Goal: Transaction & Acquisition: Purchase product/service

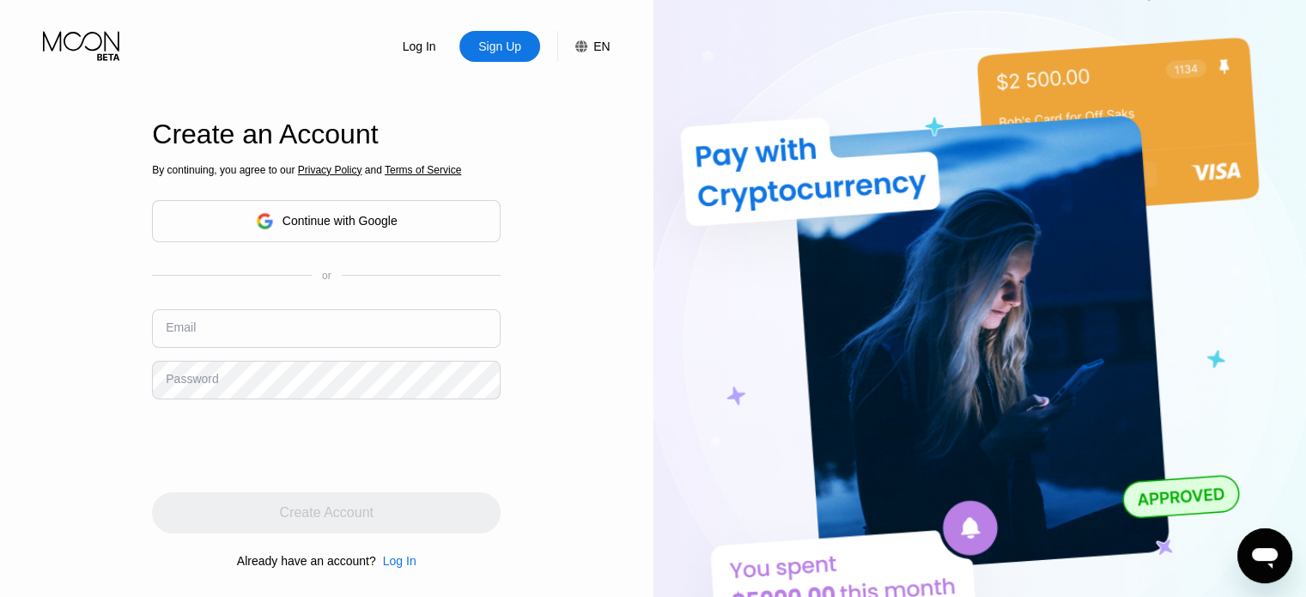
click at [391, 229] on div "Continue with Google" at bounding box center [327, 221] width 142 height 27
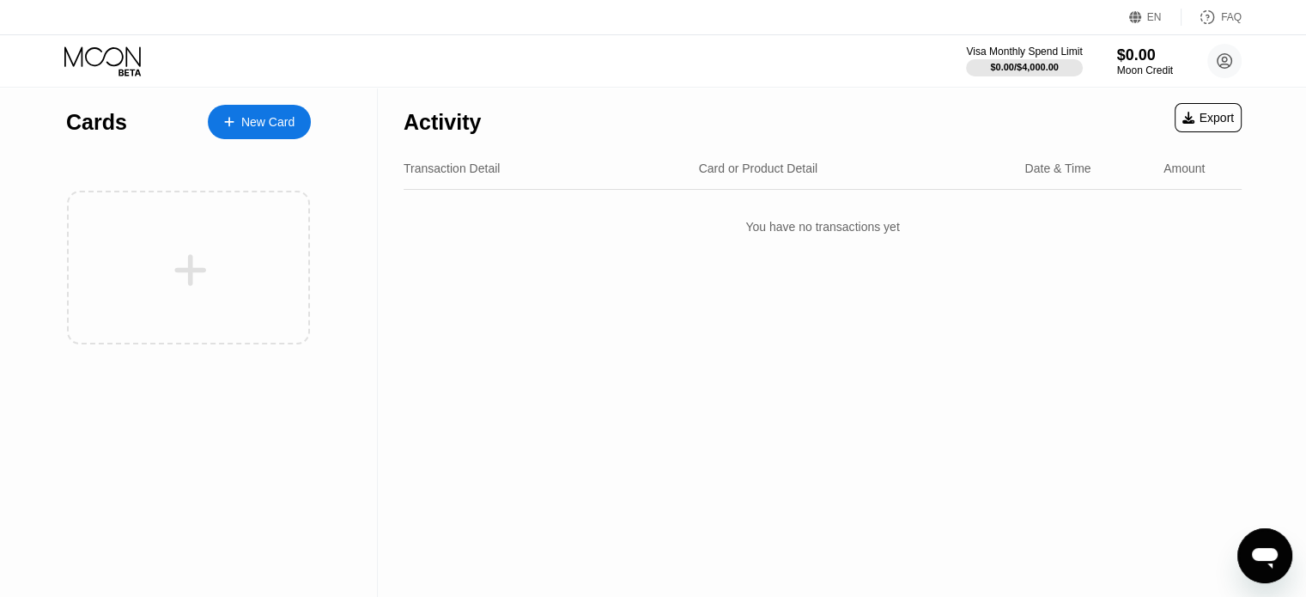
click at [286, 127] on div "New Card" at bounding box center [267, 122] width 53 height 15
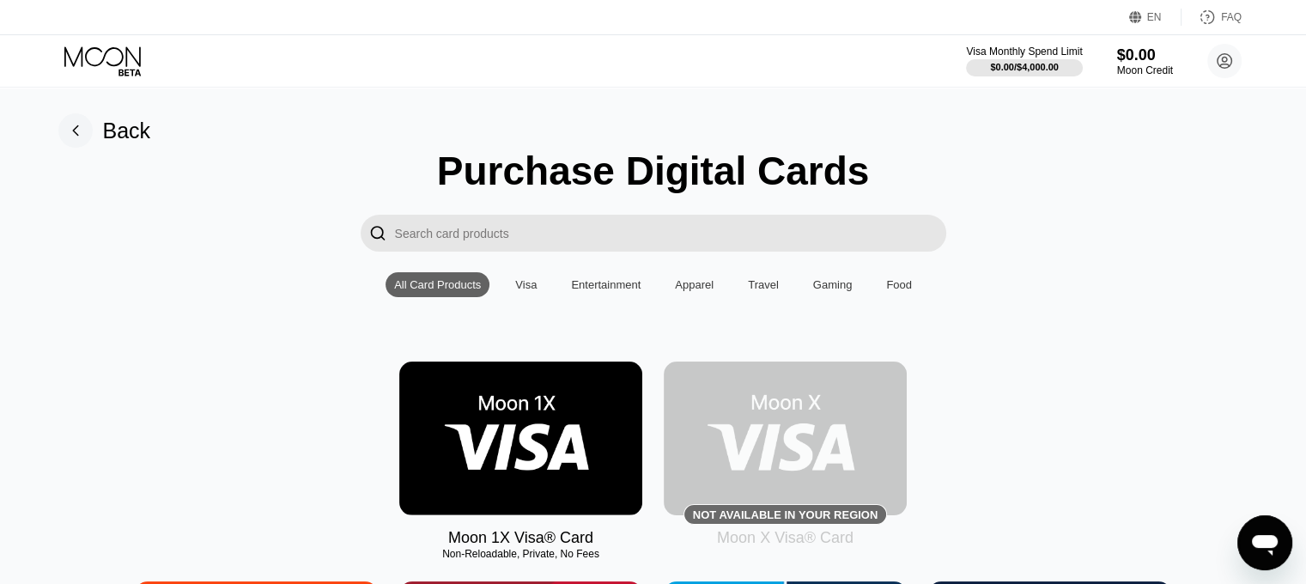
click at [539, 411] on img at bounding box center [520, 439] width 243 height 154
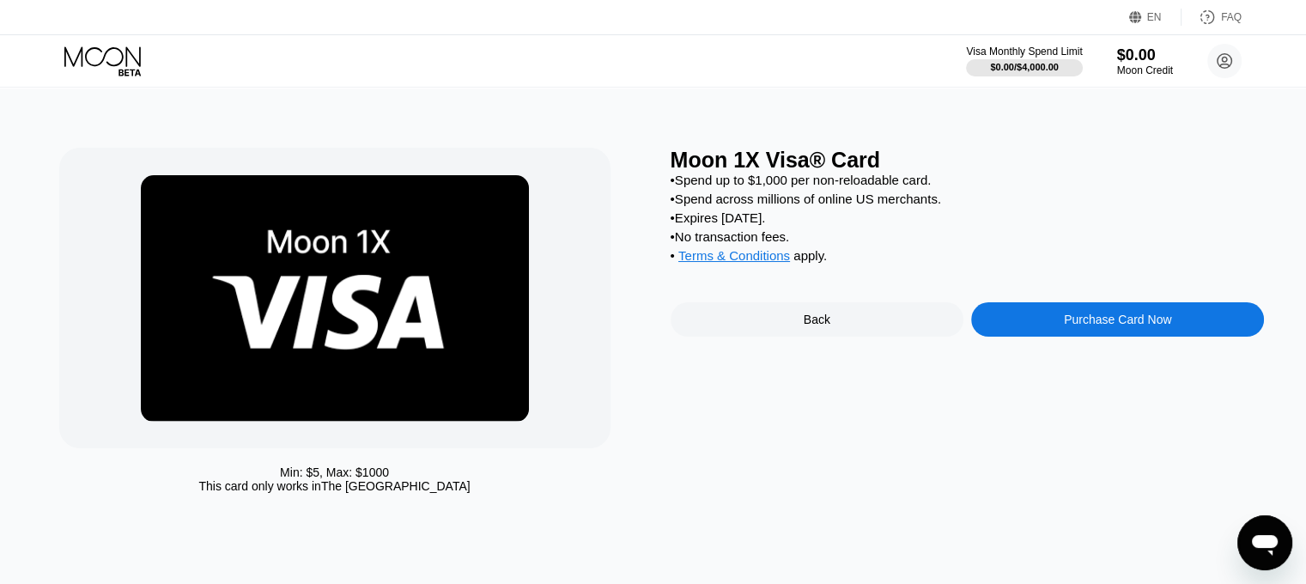
click at [1100, 326] on div "Purchase Card Now" at bounding box center [1117, 320] width 107 height 14
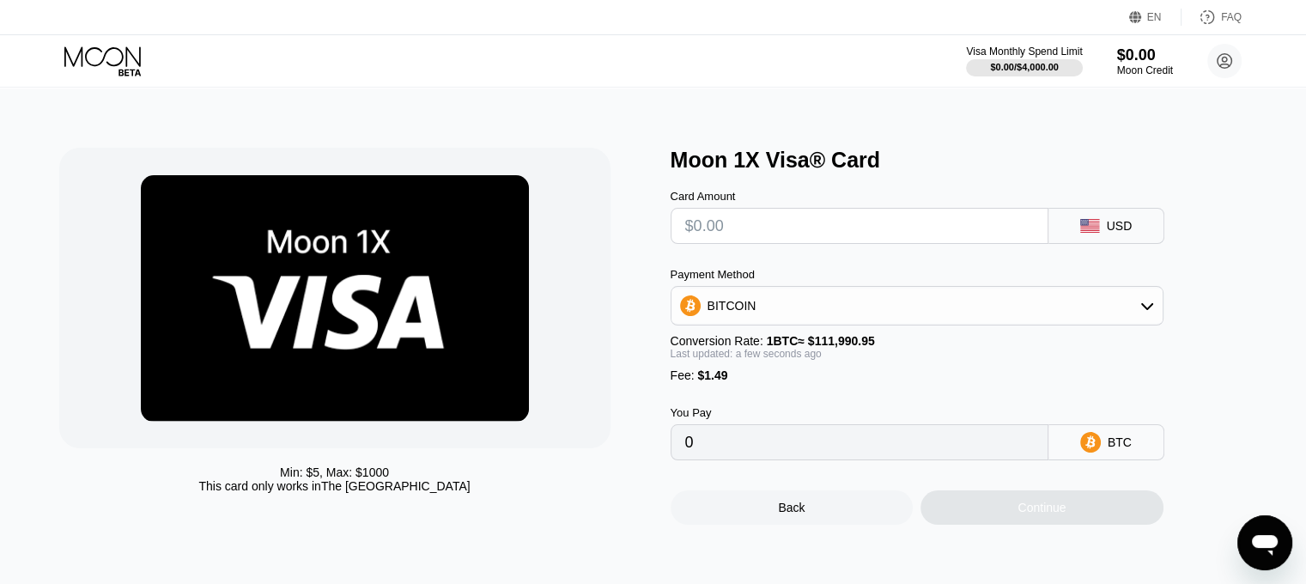
click at [839, 236] on input "text" at bounding box center [859, 226] width 349 height 34
click at [1236, 55] on circle at bounding box center [1224, 61] width 34 height 34
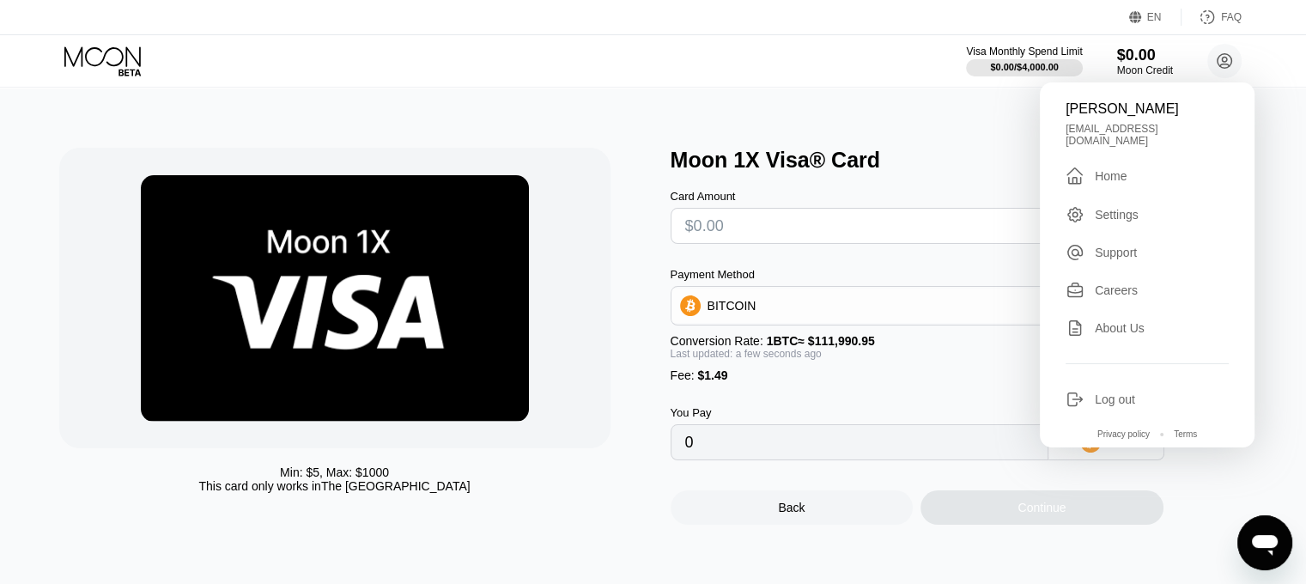
click at [1127, 213] on div "Settings" at bounding box center [1117, 215] width 44 height 14
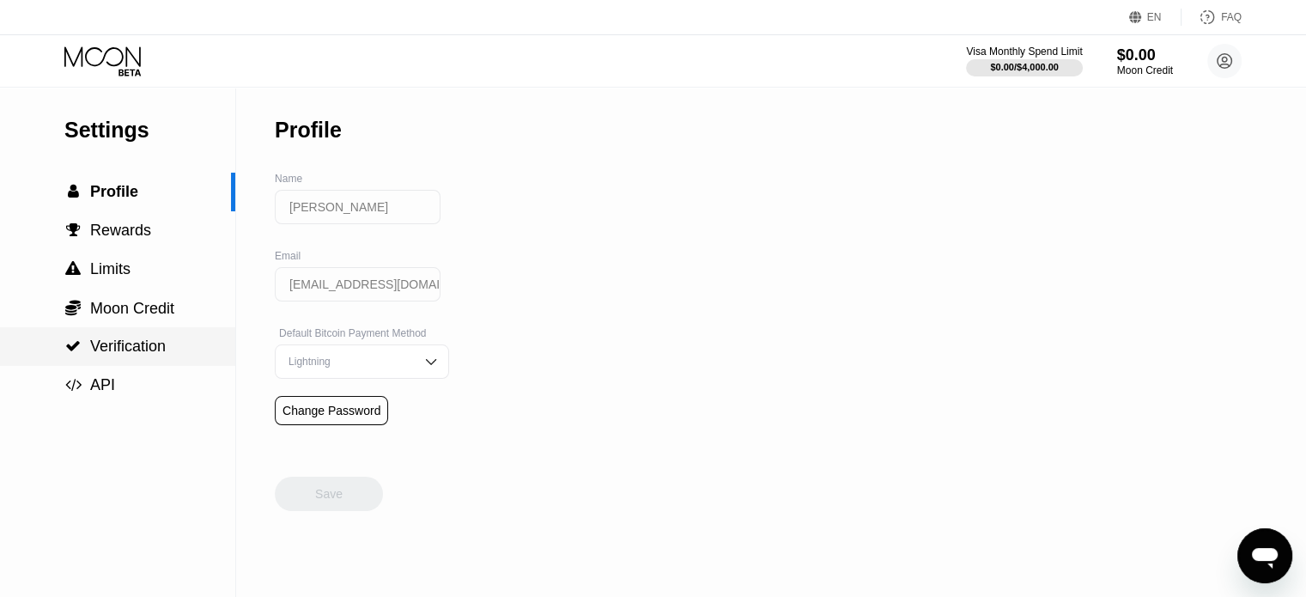
click at [138, 355] on span "Verification" at bounding box center [128, 346] width 76 height 17
